Goal: Understand process/instructions

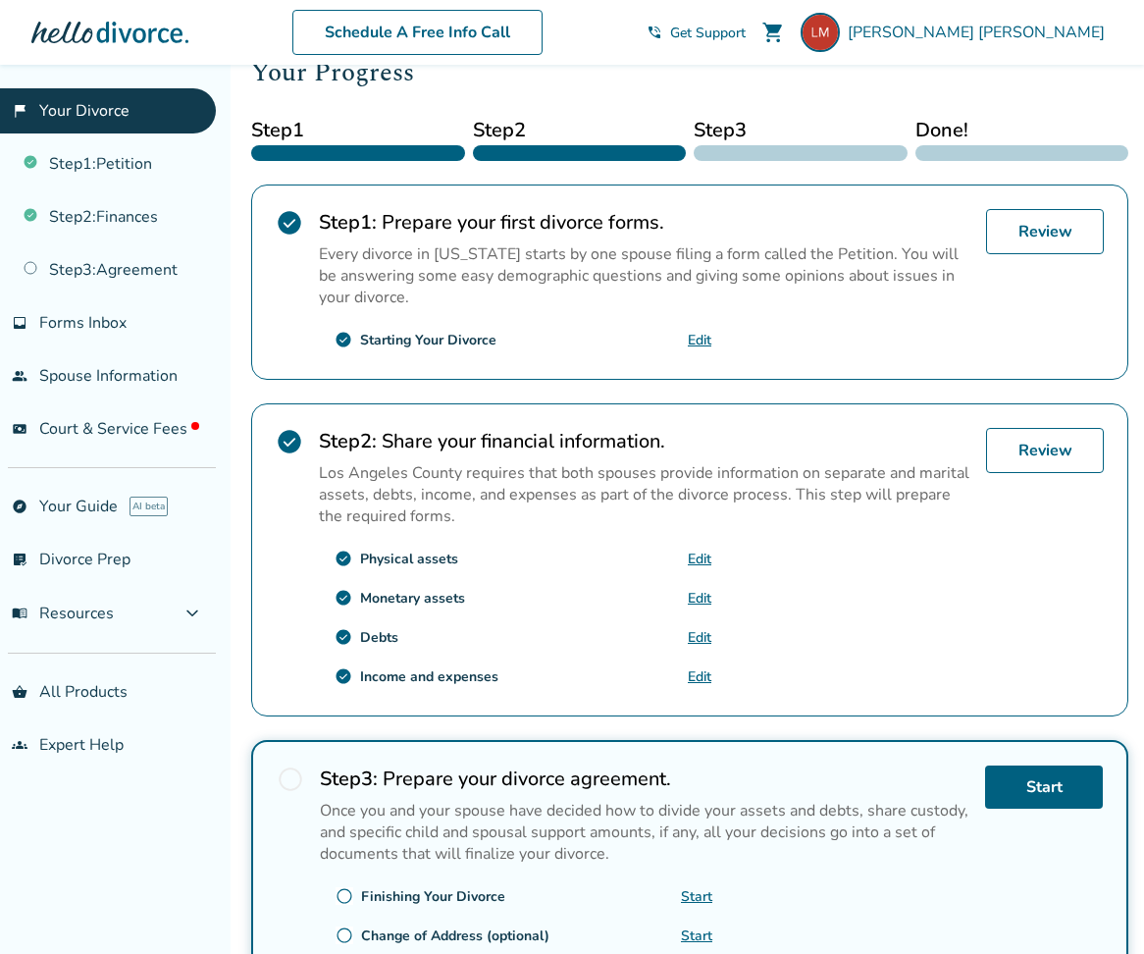
scroll to position [282, 0]
click at [1039, 235] on link "Review" at bounding box center [1045, 231] width 118 height 45
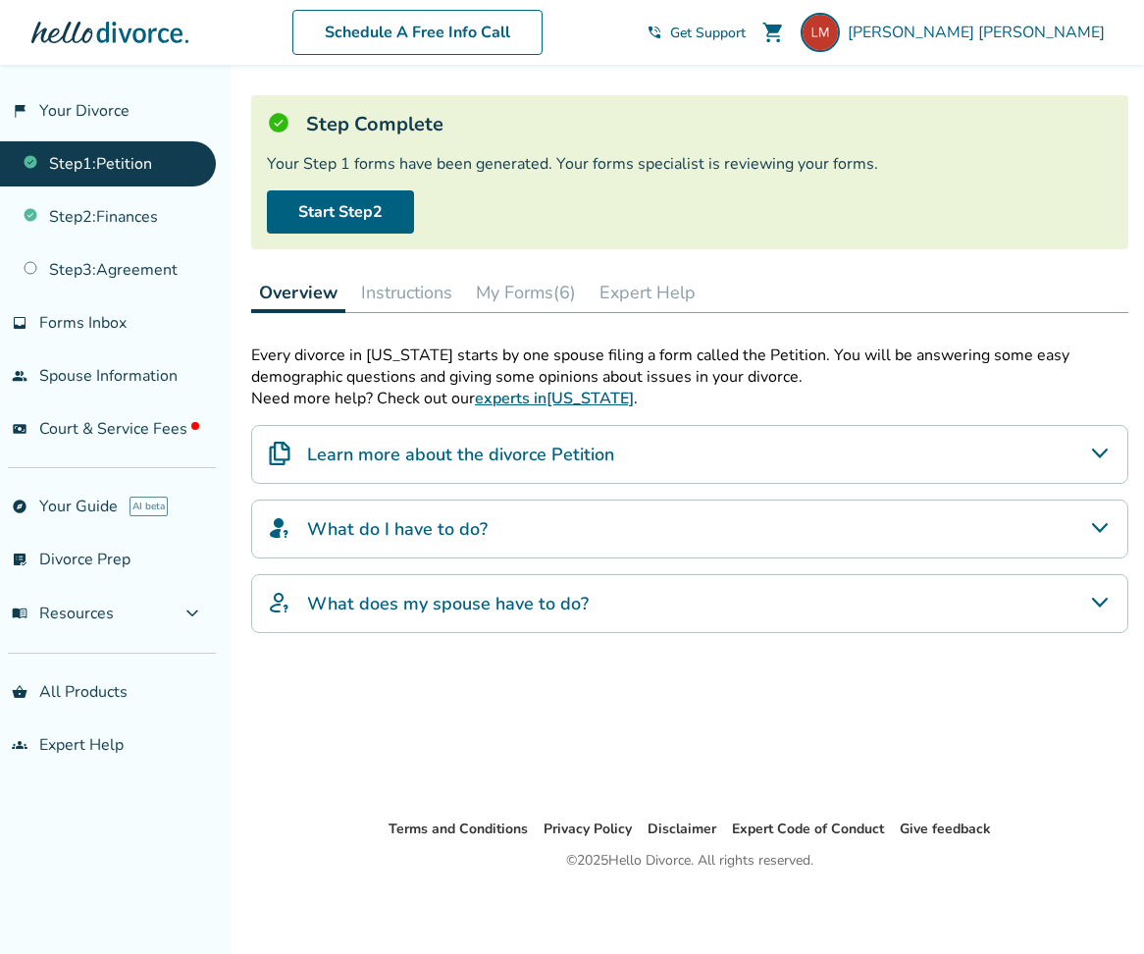
scroll to position [96, 0]
click at [721, 512] on div "What do I have to do?" at bounding box center [689, 528] width 877 height 59
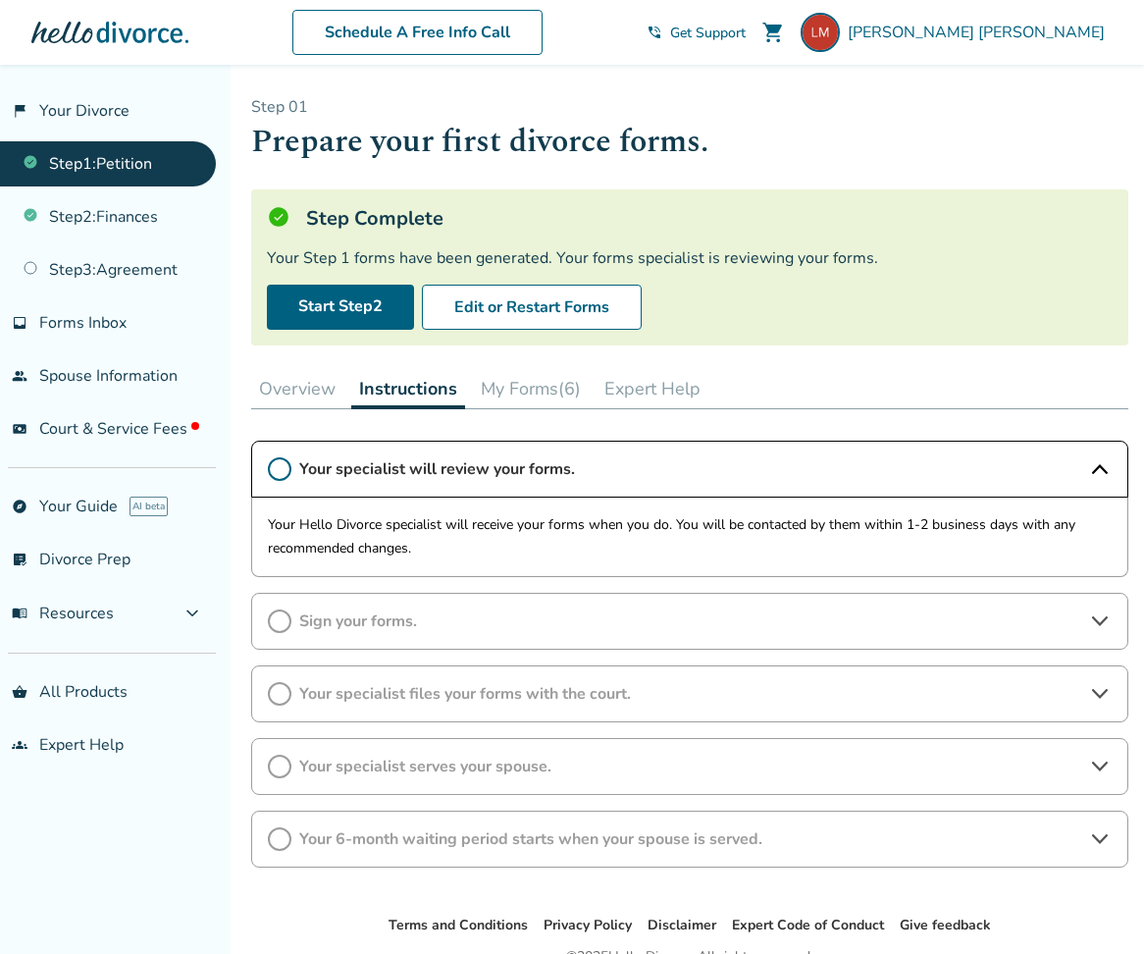
click at [532, 400] on button "My Forms (6)" at bounding box center [531, 388] width 116 height 39
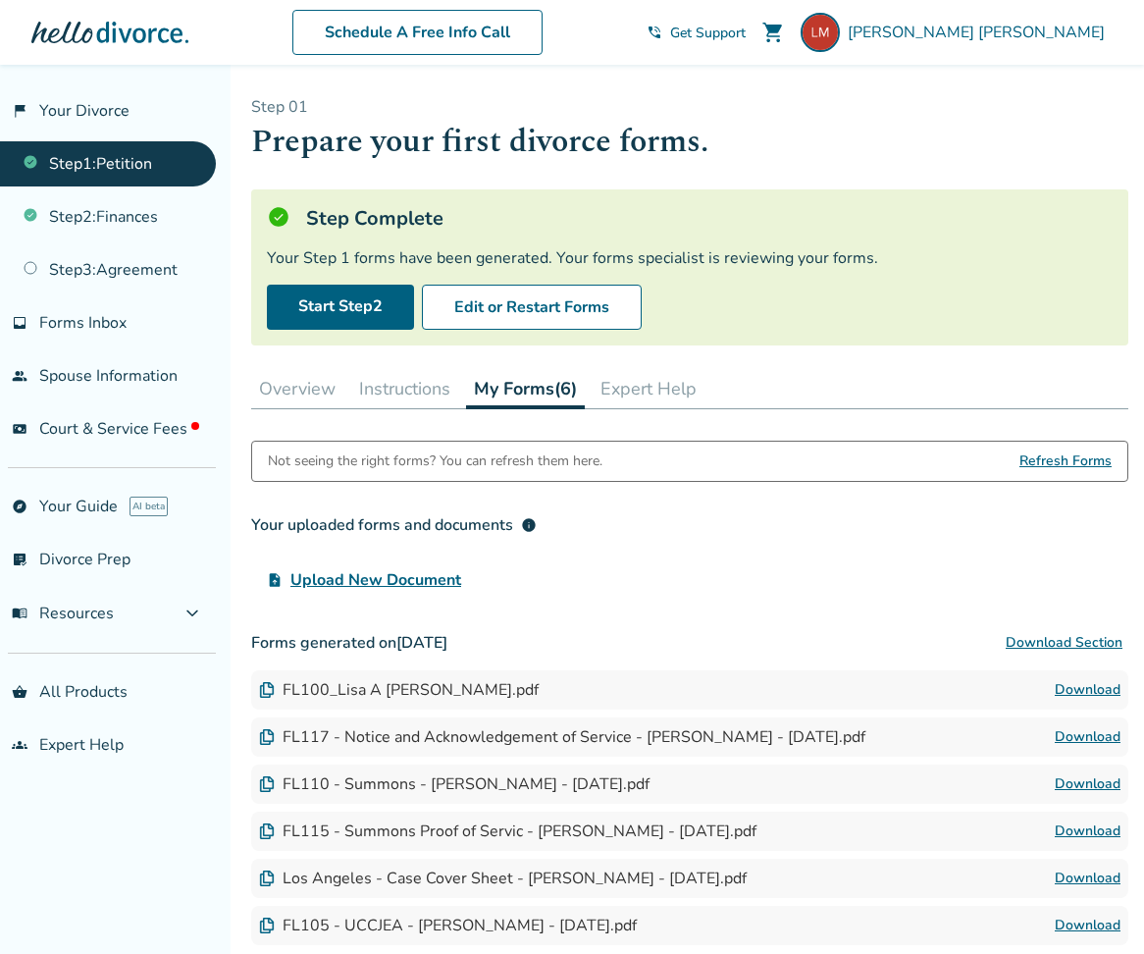
scroll to position [159, 0]
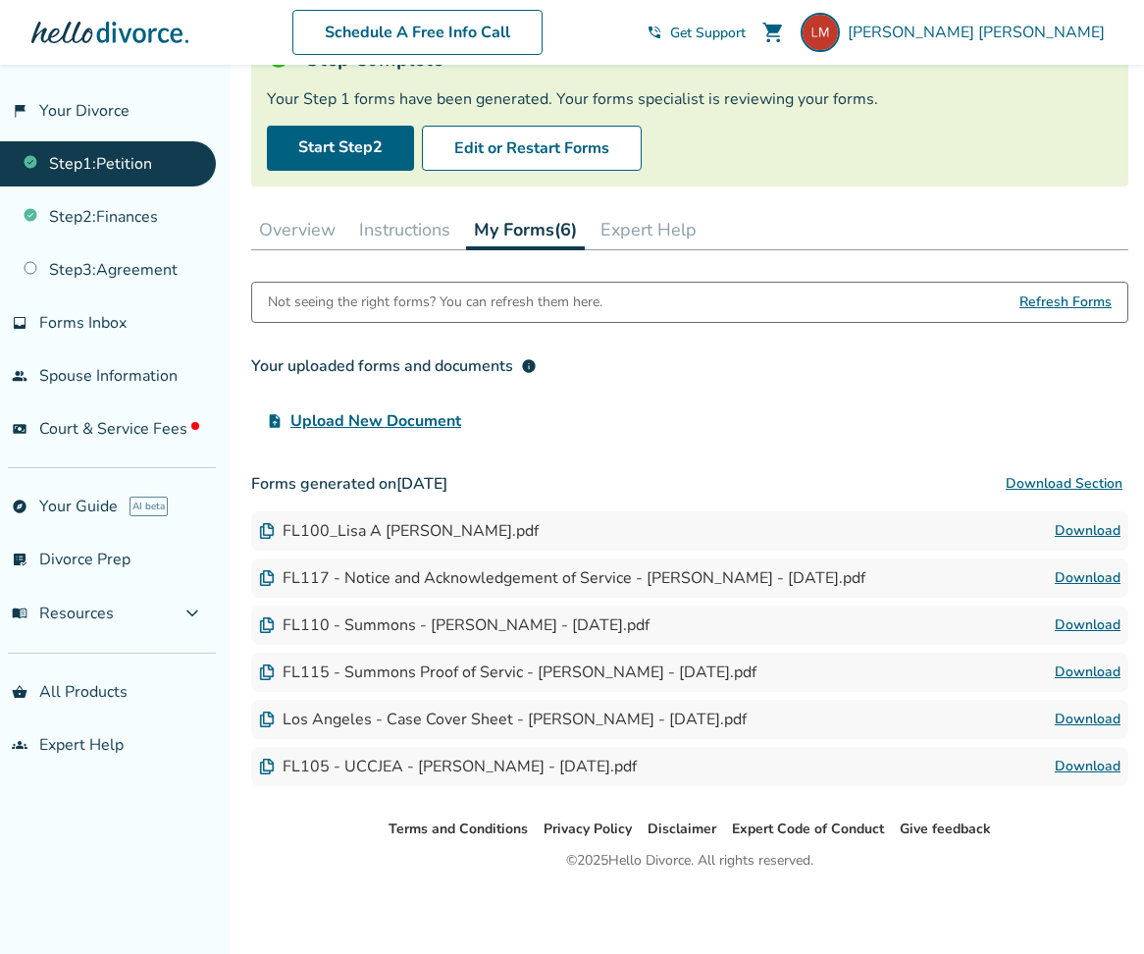
click at [262, 535] on img at bounding box center [267, 531] width 16 height 16
click at [120, 227] on link "Step 2 : Finances" at bounding box center [108, 216] width 216 height 45
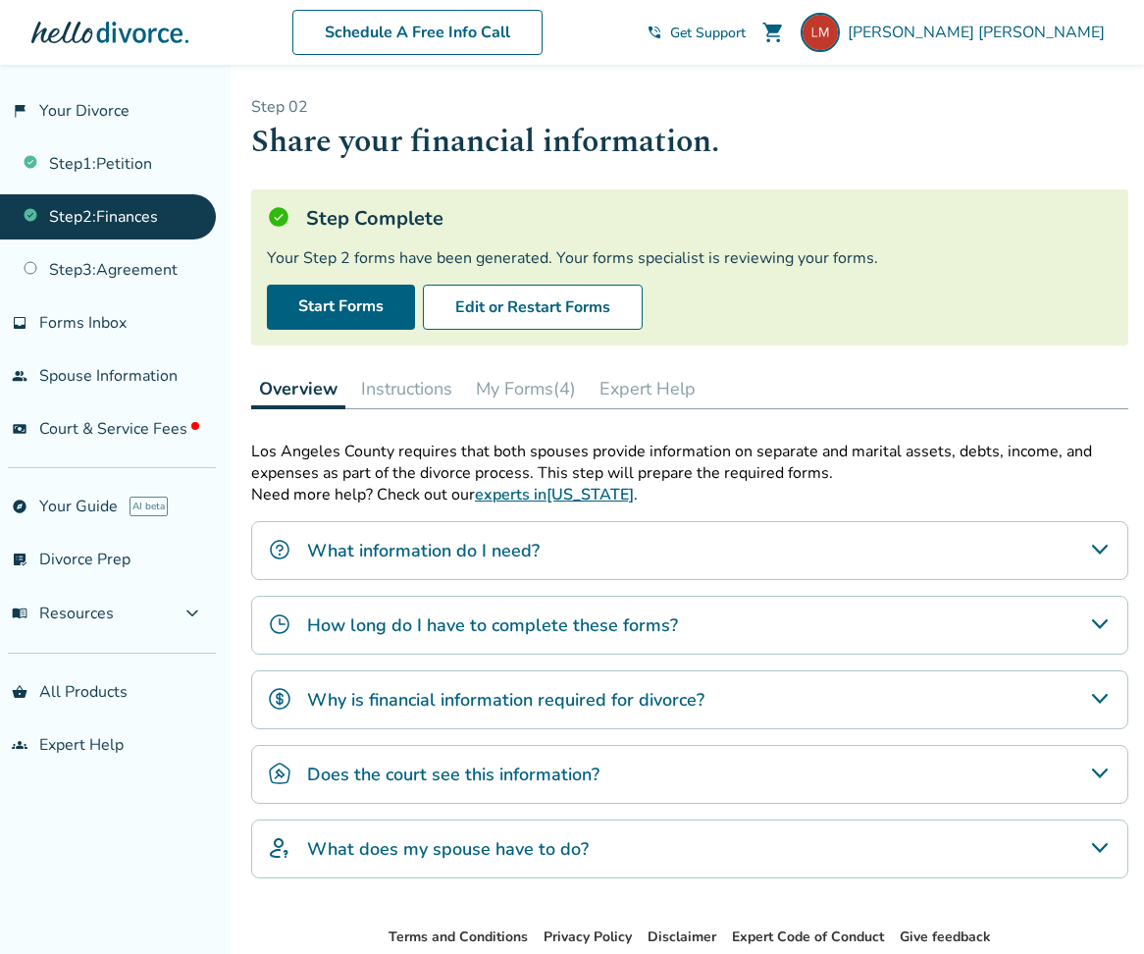
click at [511, 386] on button "My Forms (4)" at bounding box center [526, 388] width 116 height 39
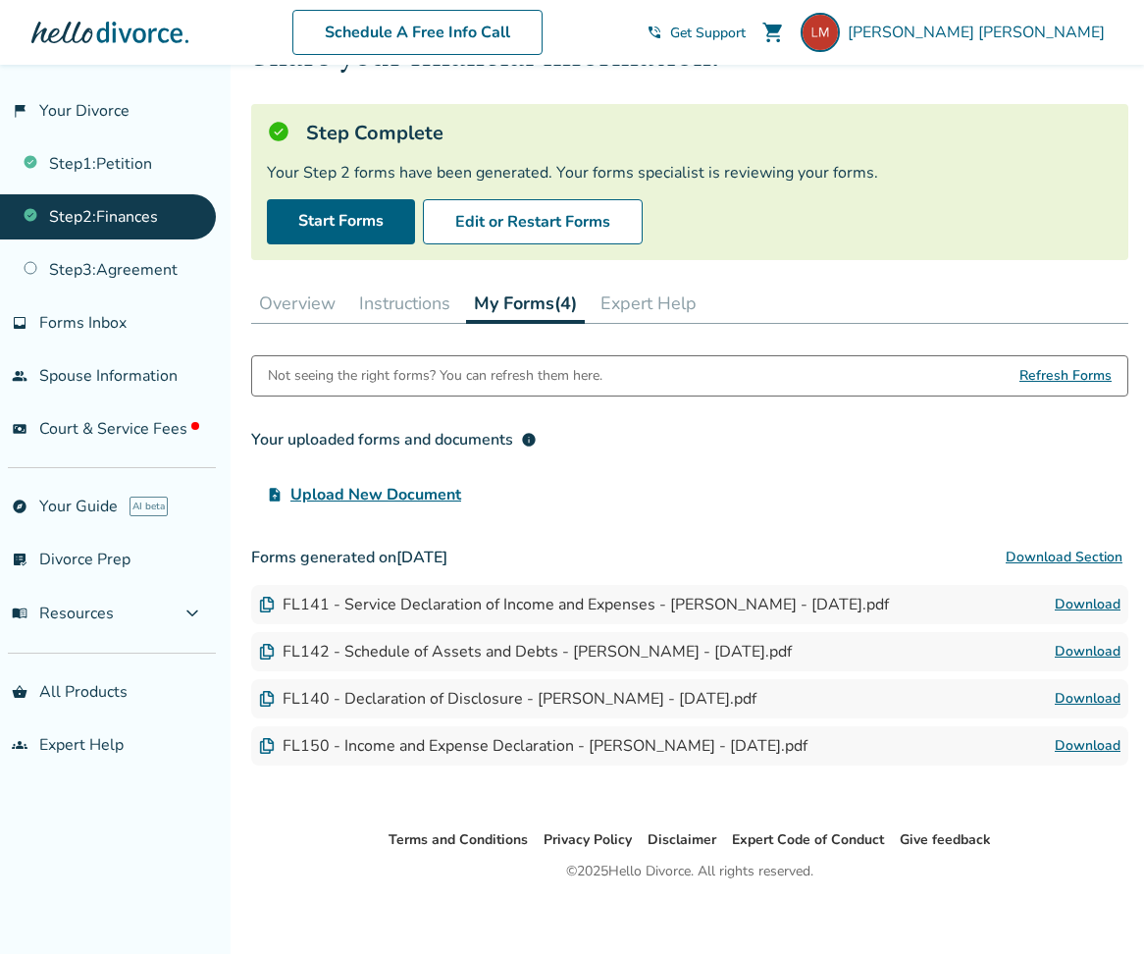
scroll to position [96, 0]
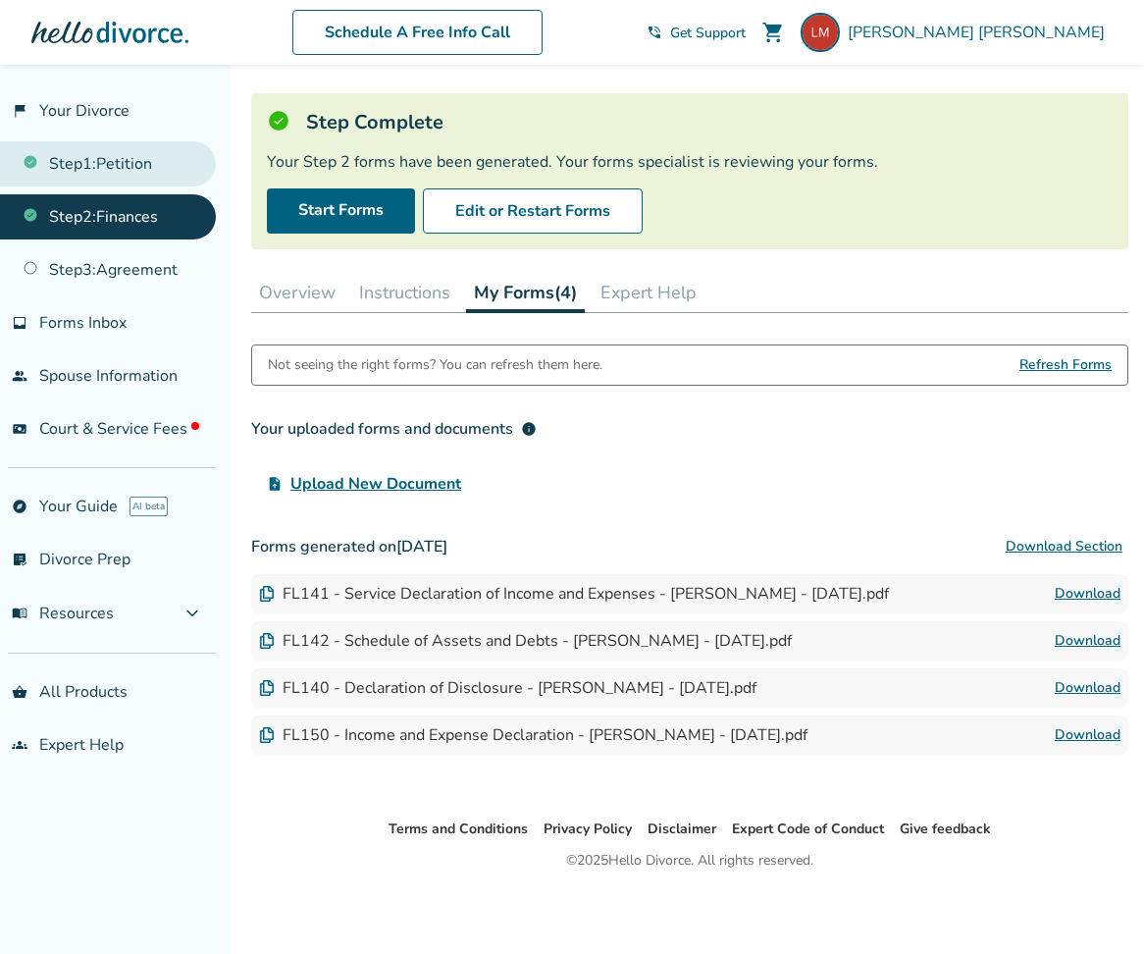
click at [115, 174] on link "Step 1 : Petition" at bounding box center [108, 163] width 216 height 45
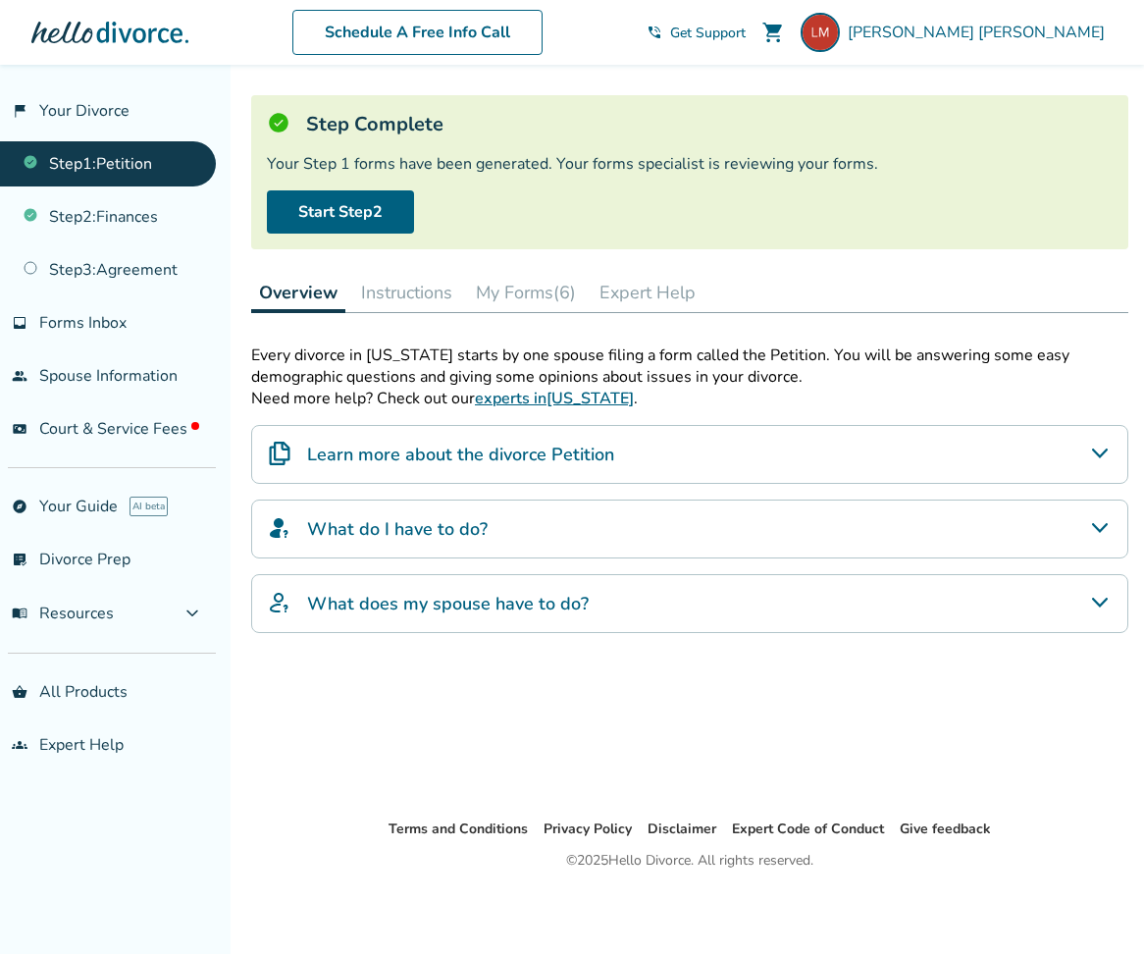
scroll to position [96, 0]
click at [514, 294] on button "My Forms (6)" at bounding box center [526, 292] width 116 height 39
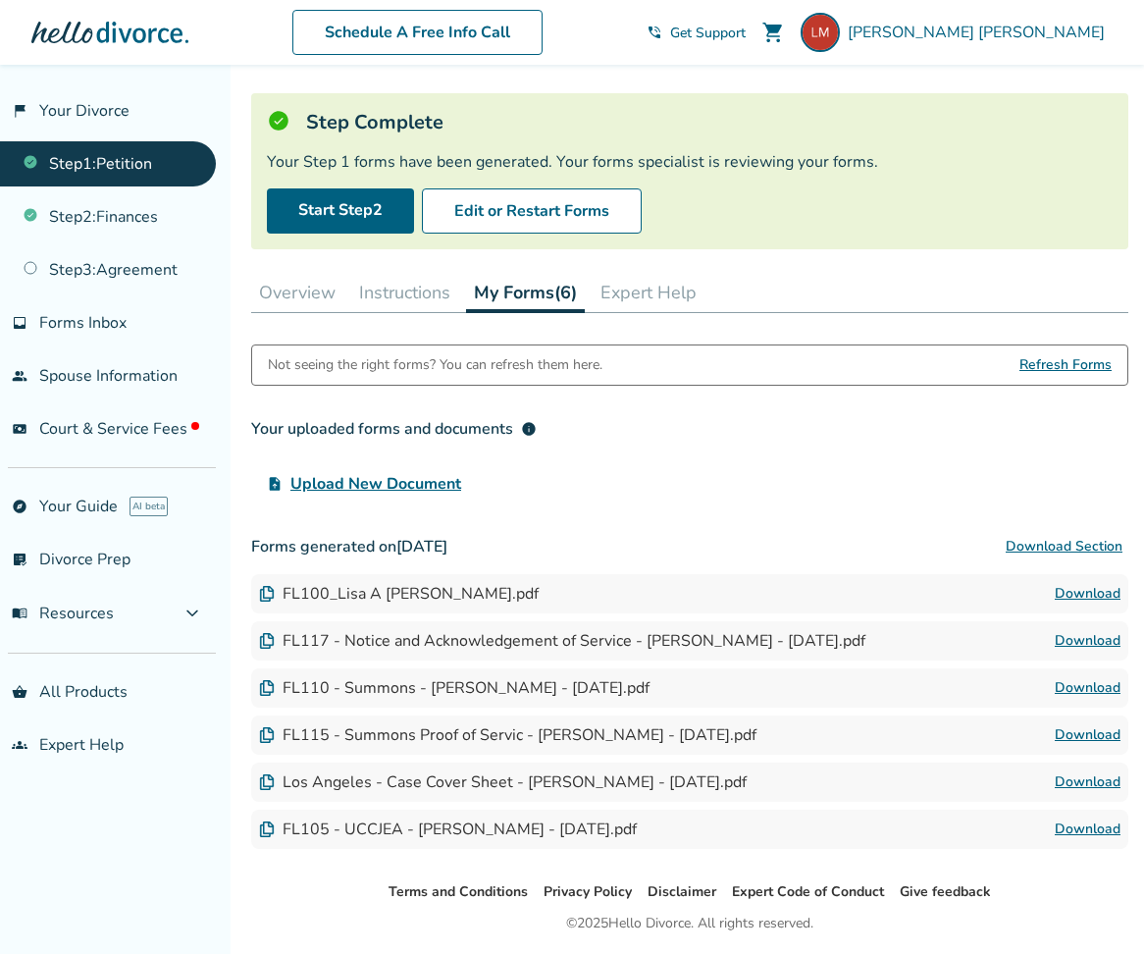
click at [1076, 548] on button "Download Section" at bounding box center [1064, 546] width 129 height 39
click at [124, 207] on link "Step 2 : Finances" at bounding box center [108, 216] width 216 height 45
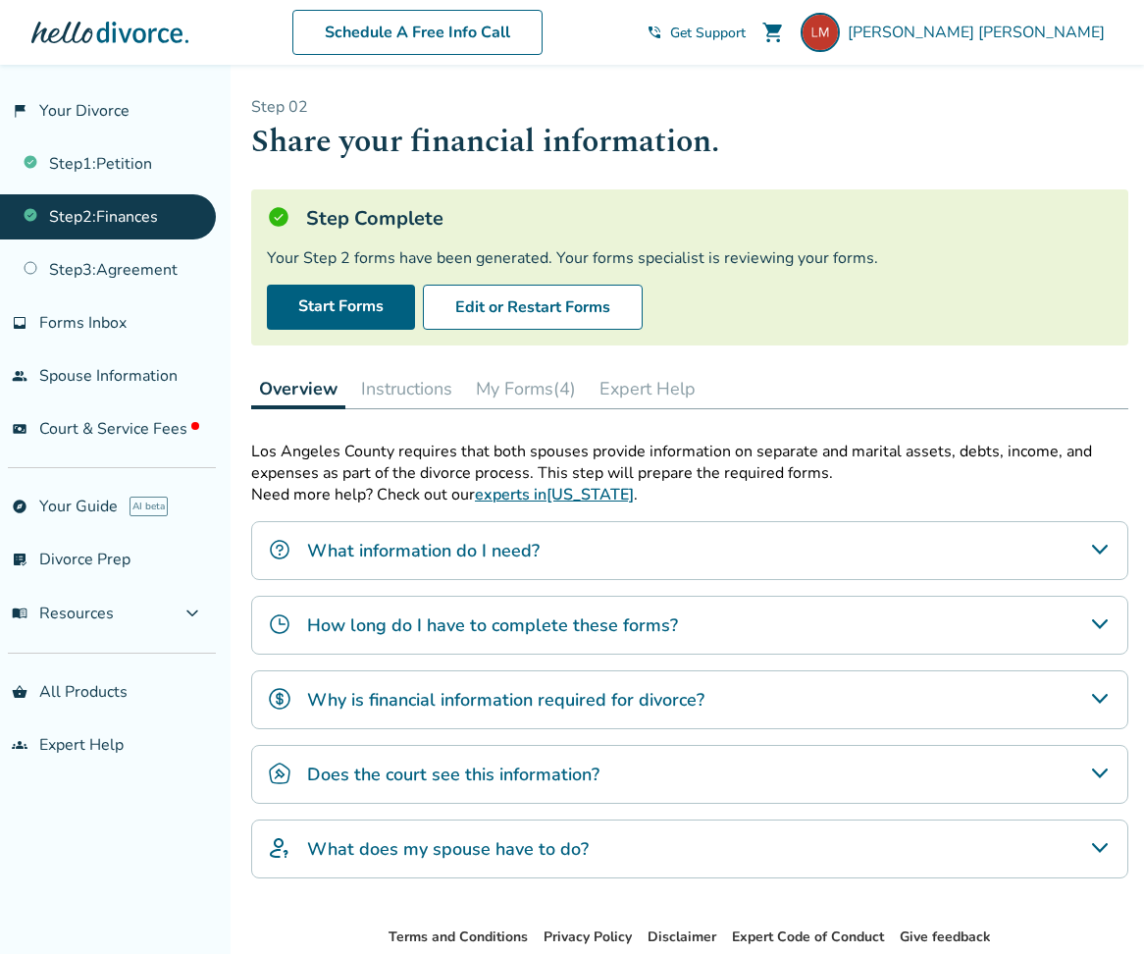
click at [505, 396] on button "My Forms (4)" at bounding box center [526, 388] width 116 height 39
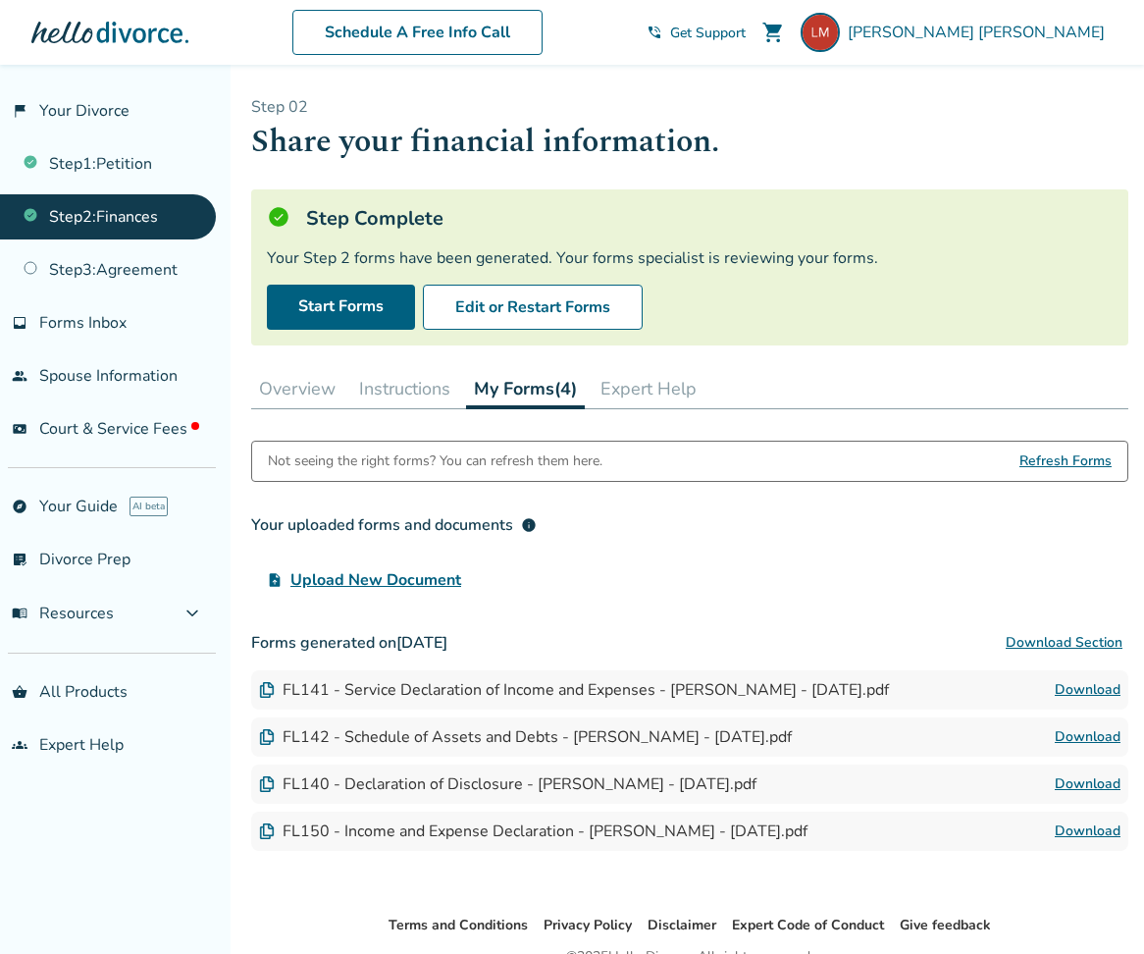
scroll to position [96, 0]
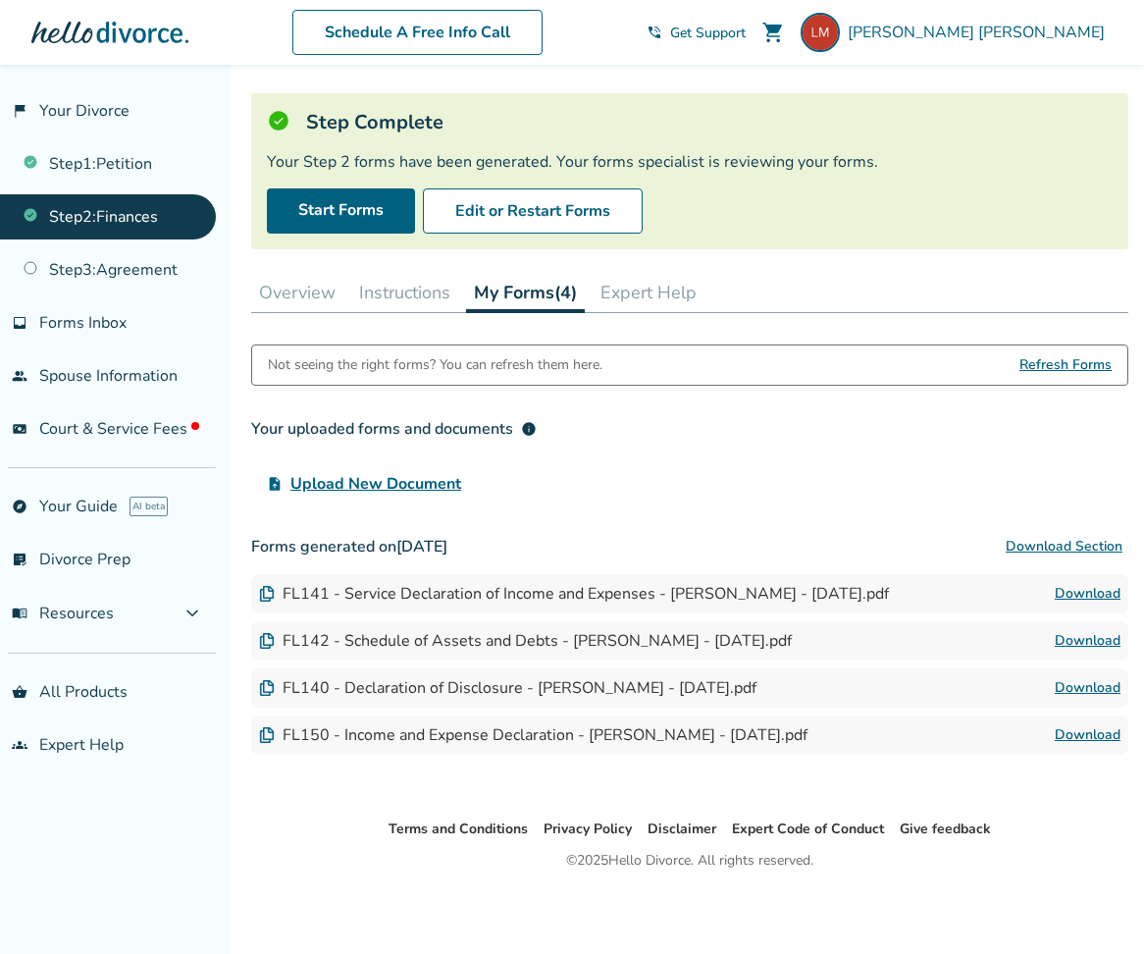
click at [1071, 545] on button "Download Section" at bounding box center [1064, 546] width 129 height 39
